Goal: Contribute content

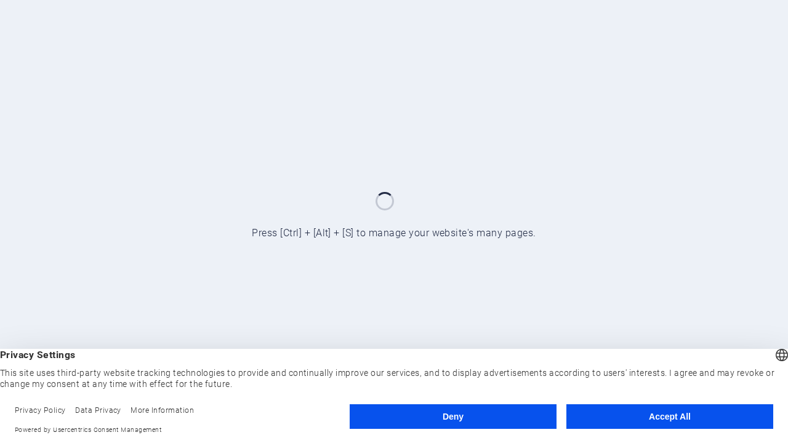
click at [453, 417] on button "Deny" at bounding box center [453, 416] width 207 height 25
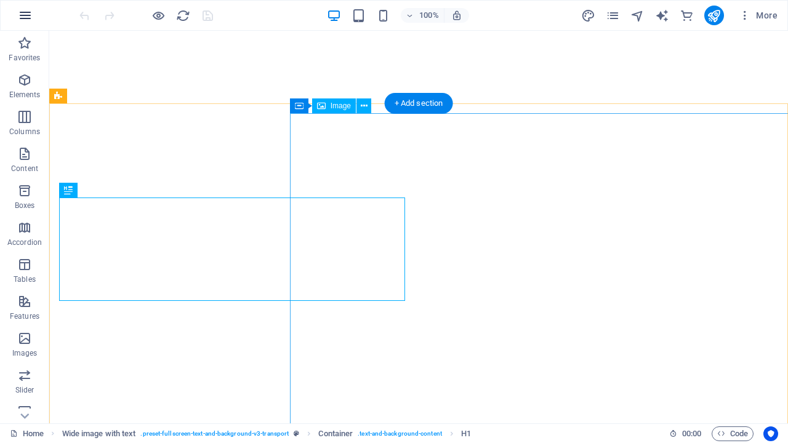
click at [25, 15] on icon "button" at bounding box center [25, 15] width 15 height 15
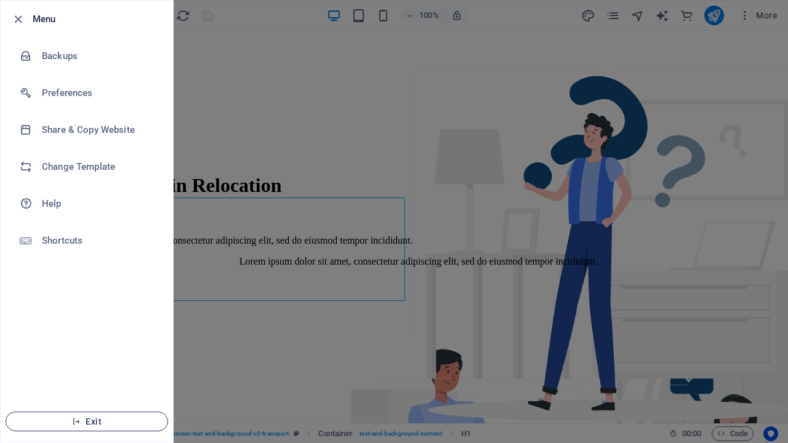
click at [87, 422] on span "Exit" at bounding box center [87, 422] width 142 height 10
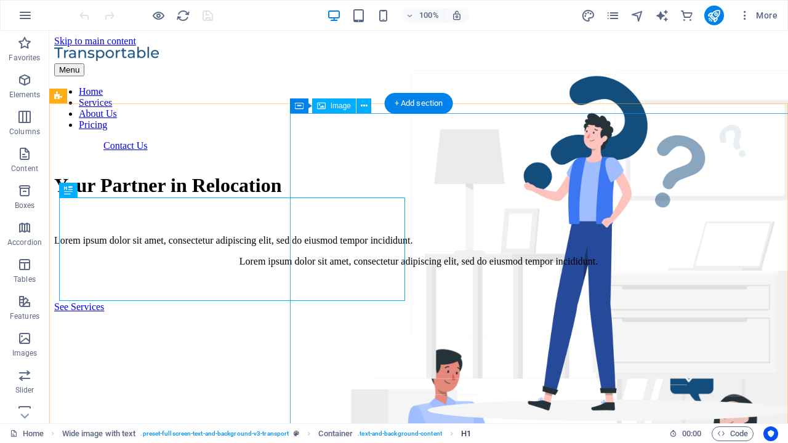
click at [466, 433] on span "H1" at bounding box center [466, 434] width 10 height 15
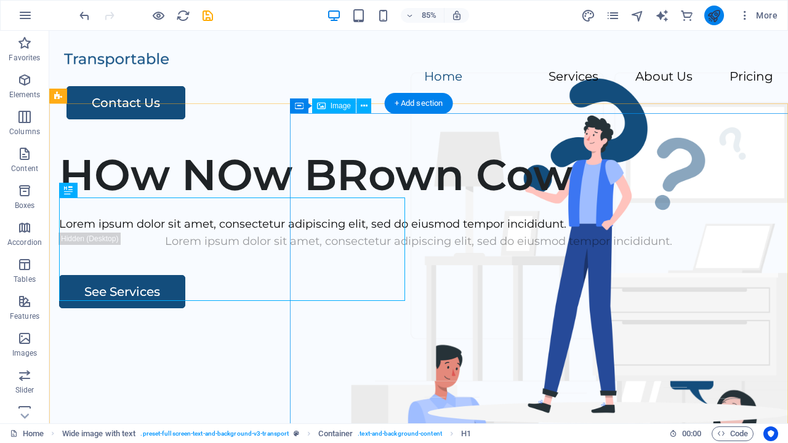
click at [713, 15] on icon "publish" at bounding box center [714, 16] width 14 height 14
checkbox input "false"
